Goal: Navigation & Orientation: Find specific page/section

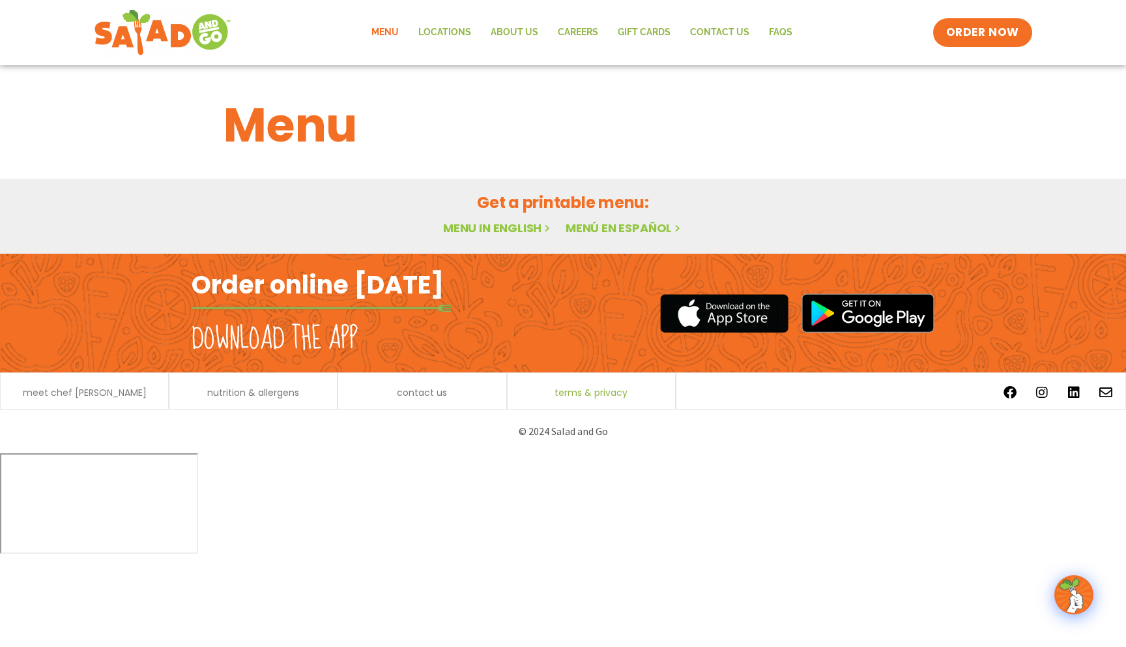
click at [577, 390] on span "terms & privacy" at bounding box center [591, 392] width 73 height 9
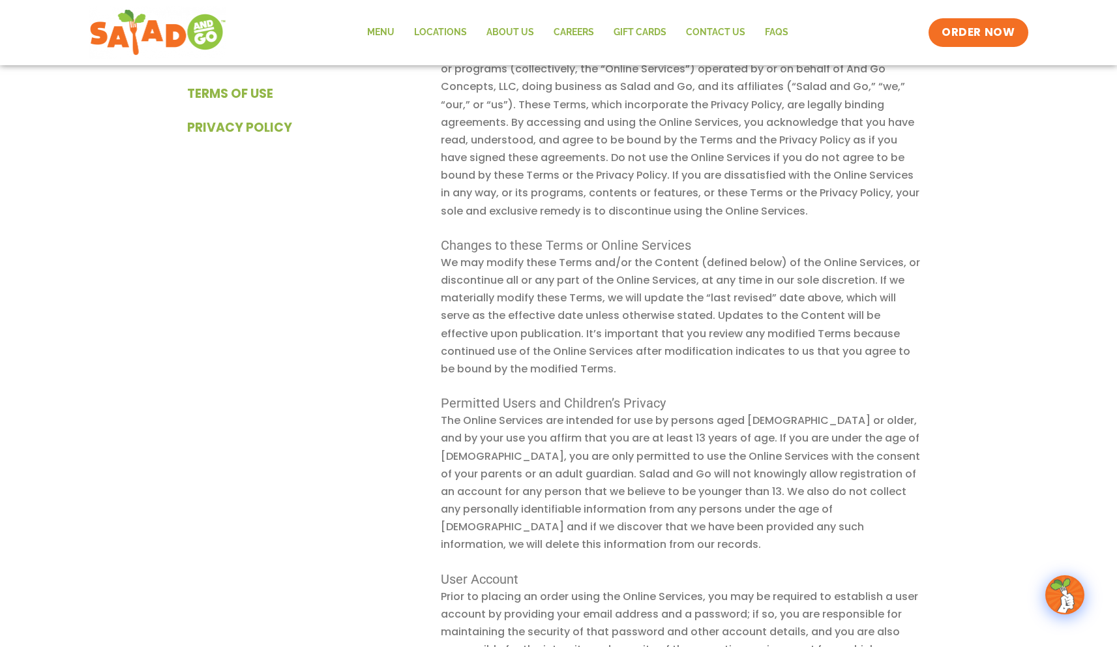
scroll to position [5353, 0]
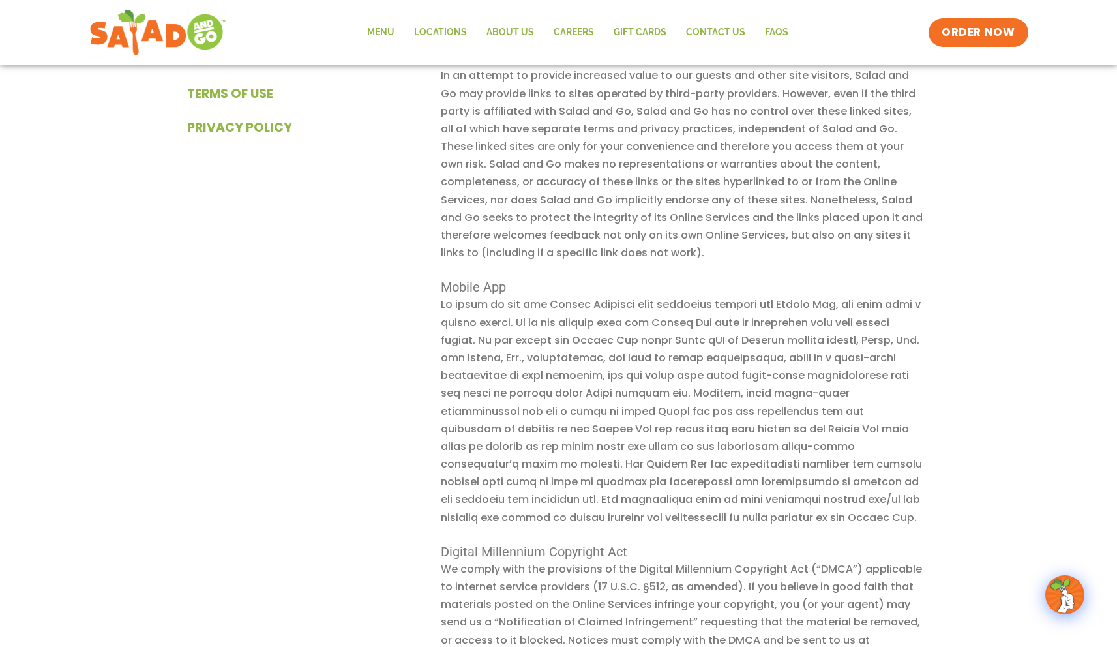
click at [516, 329] on p at bounding box center [682, 410] width 482 height 230
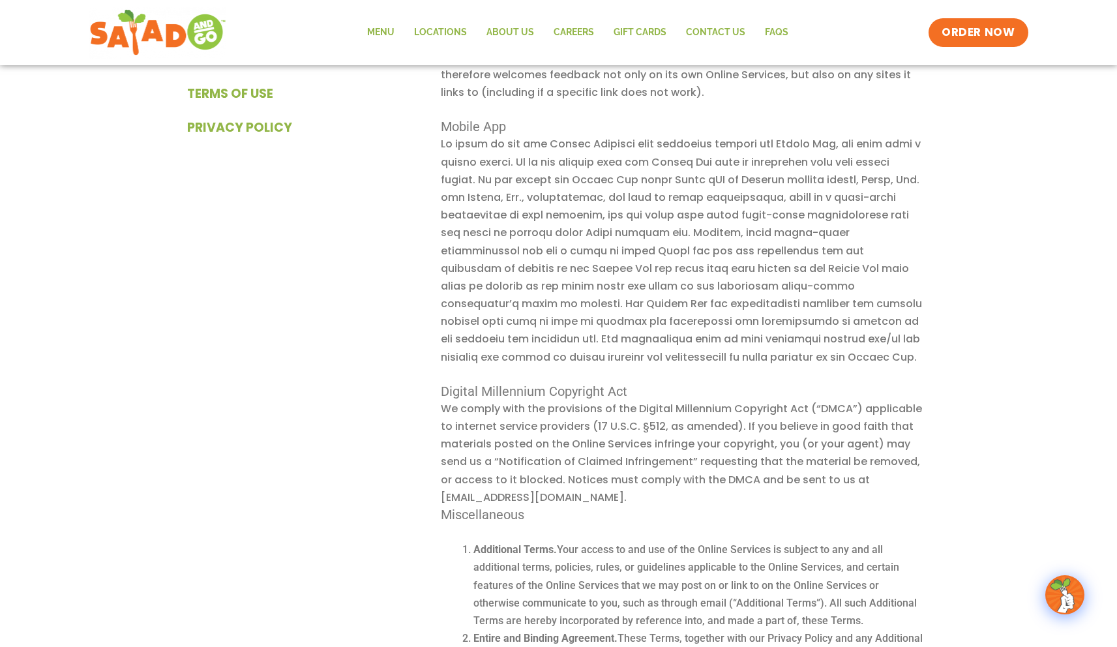
scroll to position [5482, 0]
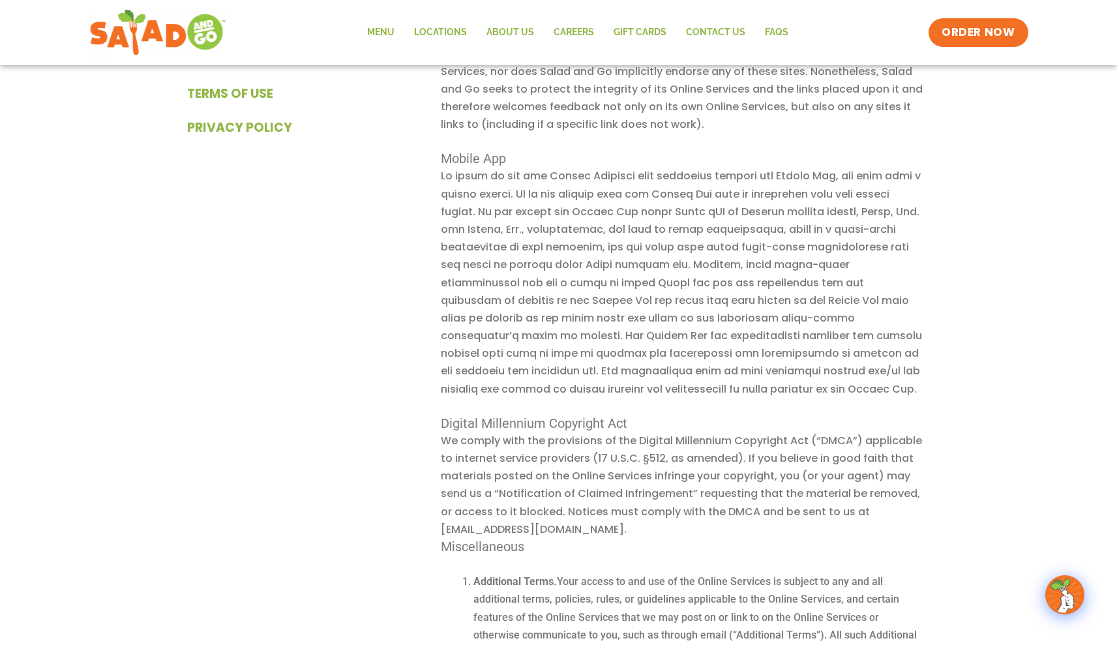
click at [503, 191] on p at bounding box center [682, 282] width 482 height 230
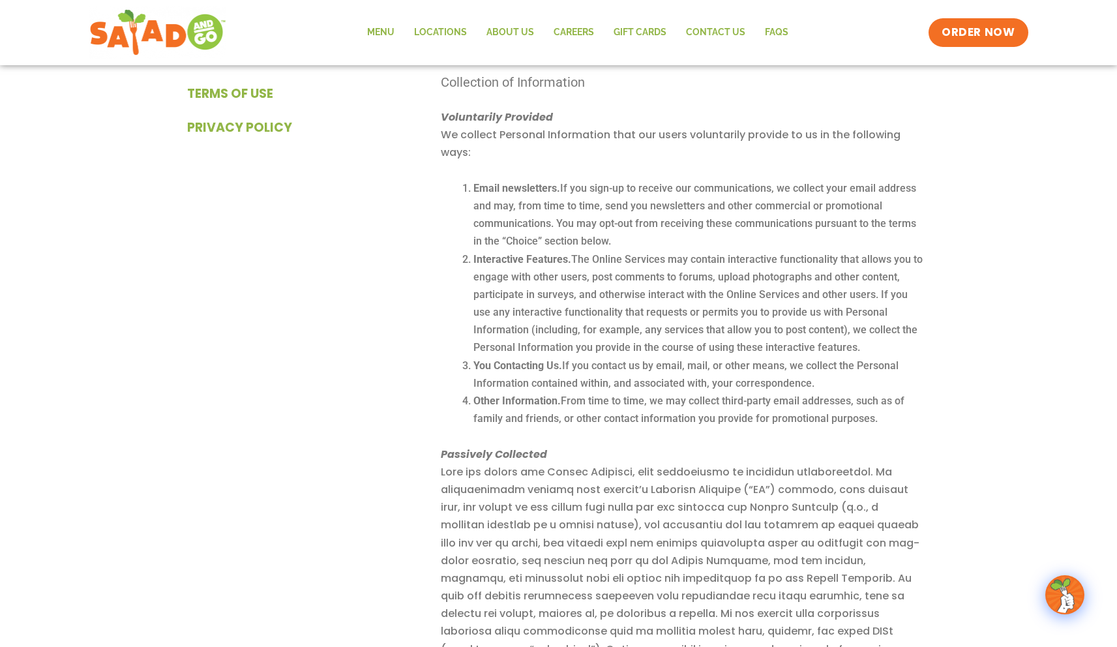
scroll to position [7611, 0]
